Goal: Check status: Check status

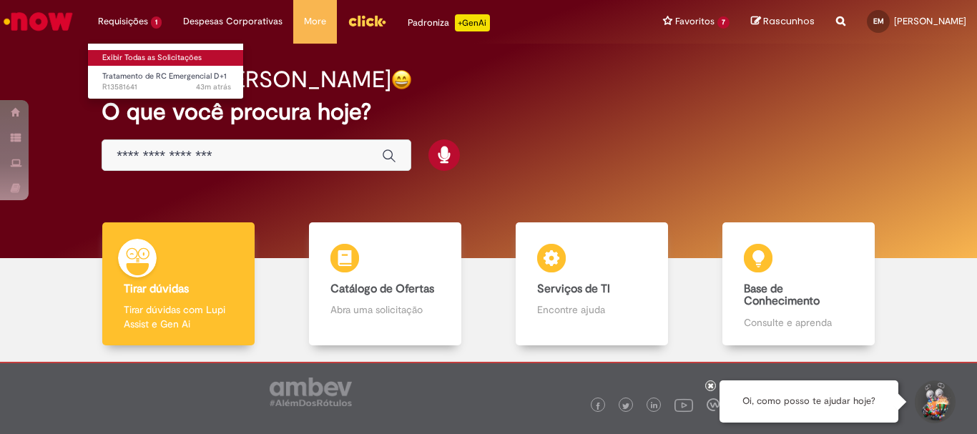
click at [122, 57] on link "Exibir Todas as Solicitações" at bounding box center [166, 58] width 157 height 16
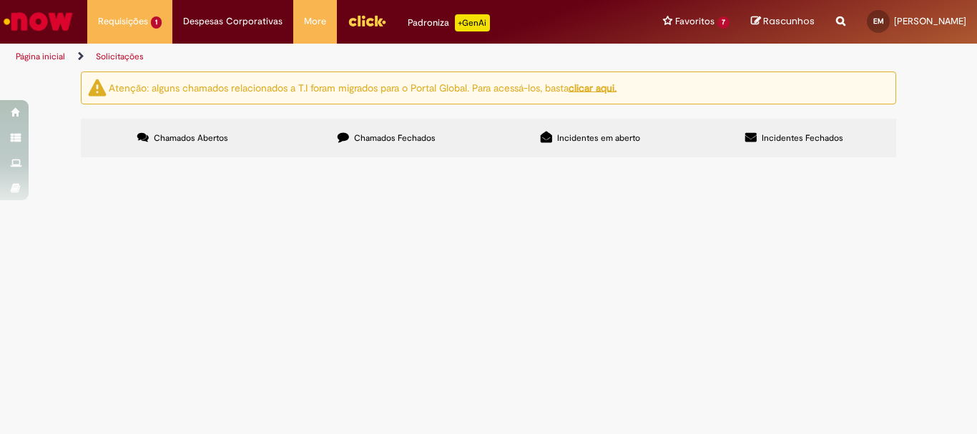
click at [0, 0] on span "Tratamento de RC Emergencial D+1" at bounding box center [0, 0] width 0 height 0
click at [487, 333] on main "Solicitações Atenção: alguns chamados relacionados a T.I foram migrados para o …" at bounding box center [488, 252] width 977 height 363
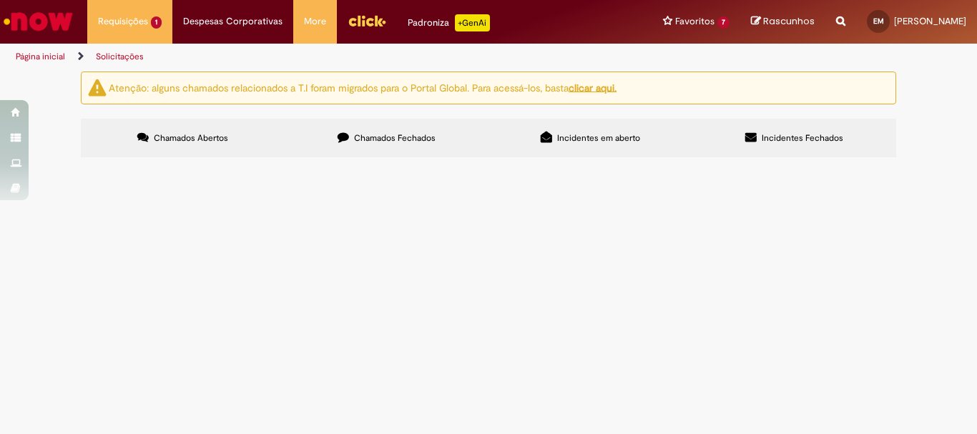
click at [0, 0] on span "UPGRADE - Adequação sistema do trocador" at bounding box center [0, 0] width 0 height 0
click at [520, 339] on main "Solicitações Atenção: alguns chamados relacionados a T.I foram migrados para o …" at bounding box center [488, 252] width 977 height 363
